Goal: Navigation & Orientation: Find specific page/section

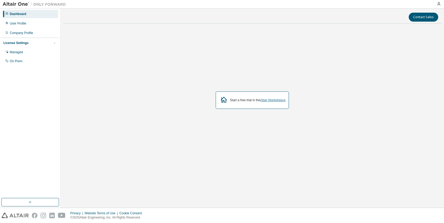
click at [267, 101] on link "Altair Marketplace" at bounding box center [272, 100] width 25 height 4
